Goal: Task Accomplishment & Management: Use online tool/utility

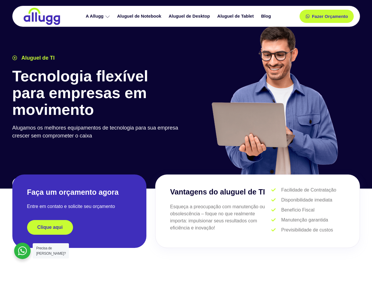
click at [186, 141] on div at bounding box center [274, 103] width 177 height 162
click at [326, 16] on span "Fazer Orçamento" at bounding box center [329, 16] width 32 height 4
click at [307, 16] on icon at bounding box center [309, 16] width 4 height 4
click at [329, 16] on span "Fazer Orçamento" at bounding box center [329, 16] width 32 height 4
click at [79, 228] on div "Clique aqui" at bounding box center [79, 227] width 104 height 15
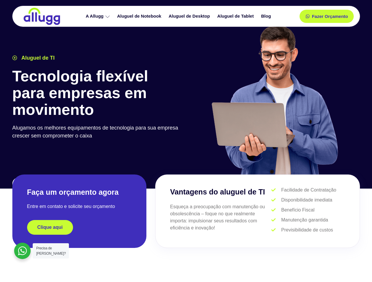
click at [79, 228] on div "Clique aqui" at bounding box center [79, 227] width 104 height 15
click at [50, 228] on span "Clique aqui" at bounding box center [49, 227] width 25 height 5
click at [22, 251] on div at bounding box center [22, 251] width 16 height 16
